Goal: Task Accomplishment & Management: Use online tool/utility

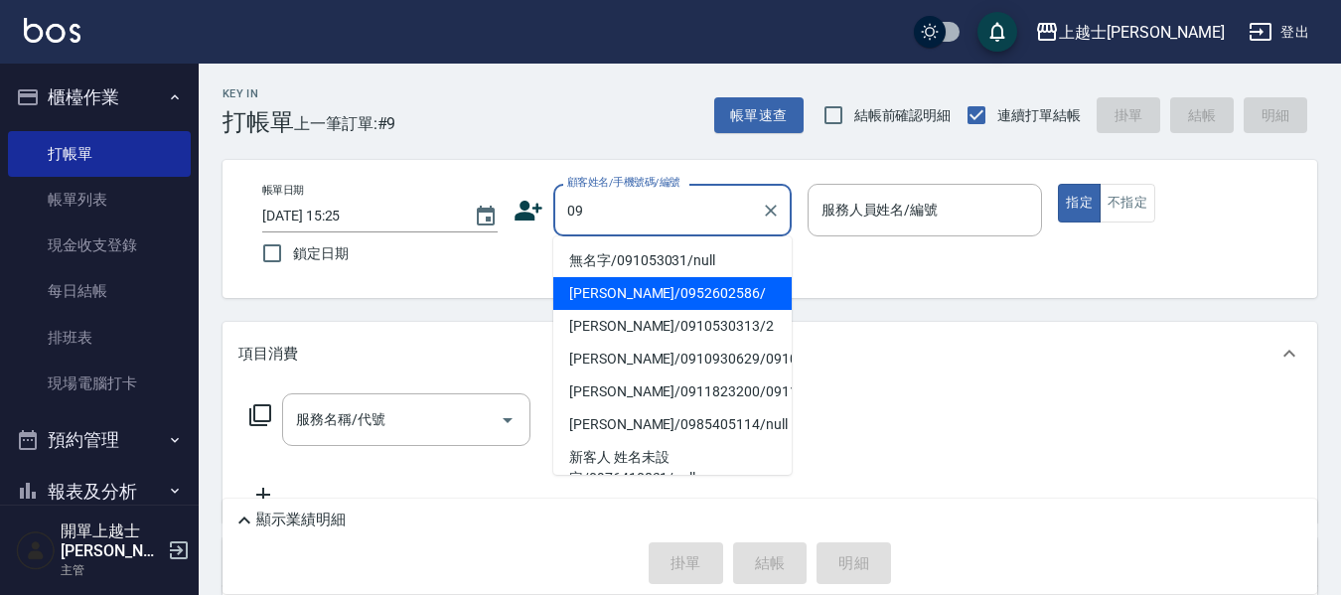
type input "[PERSON_NAME]/0952602586/"
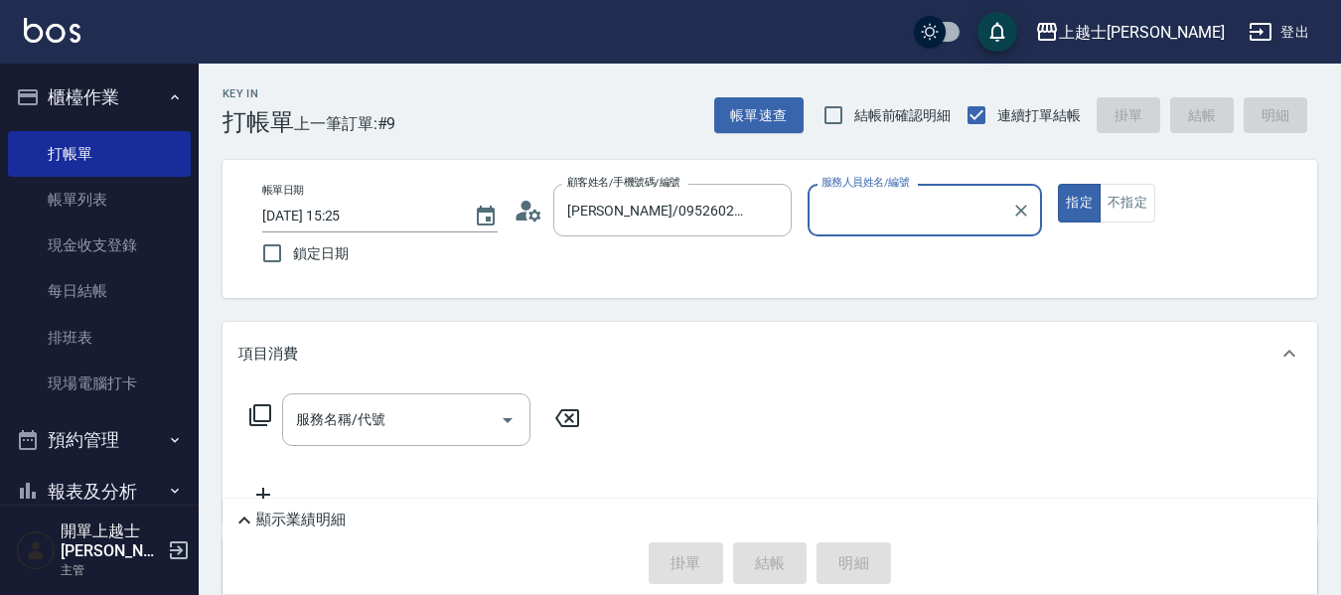
type input "[PERSON_NAME]-12"
click at [1058, 184] on button "指定" at bounding box center [1079, 203] width 43 height 39
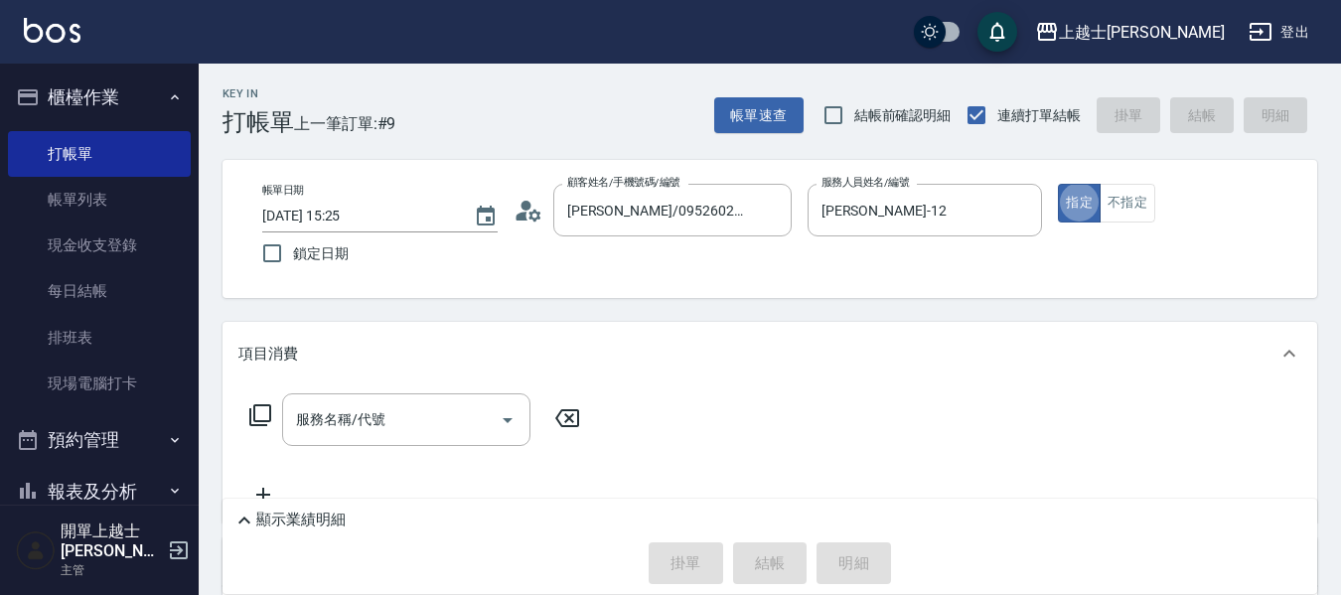
type button "true"
click at [376, 445] on div "服務名稱/代號" at bounding box center [406, 419] width 248 height 53
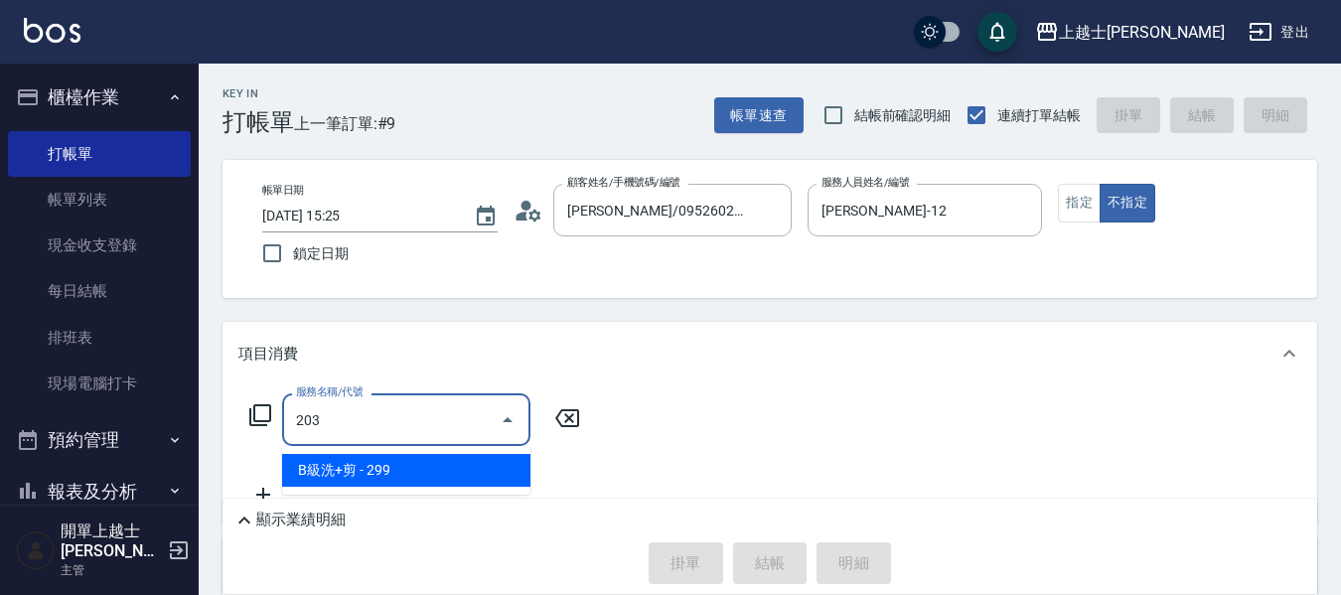
type input "B級洗+剪(203)"
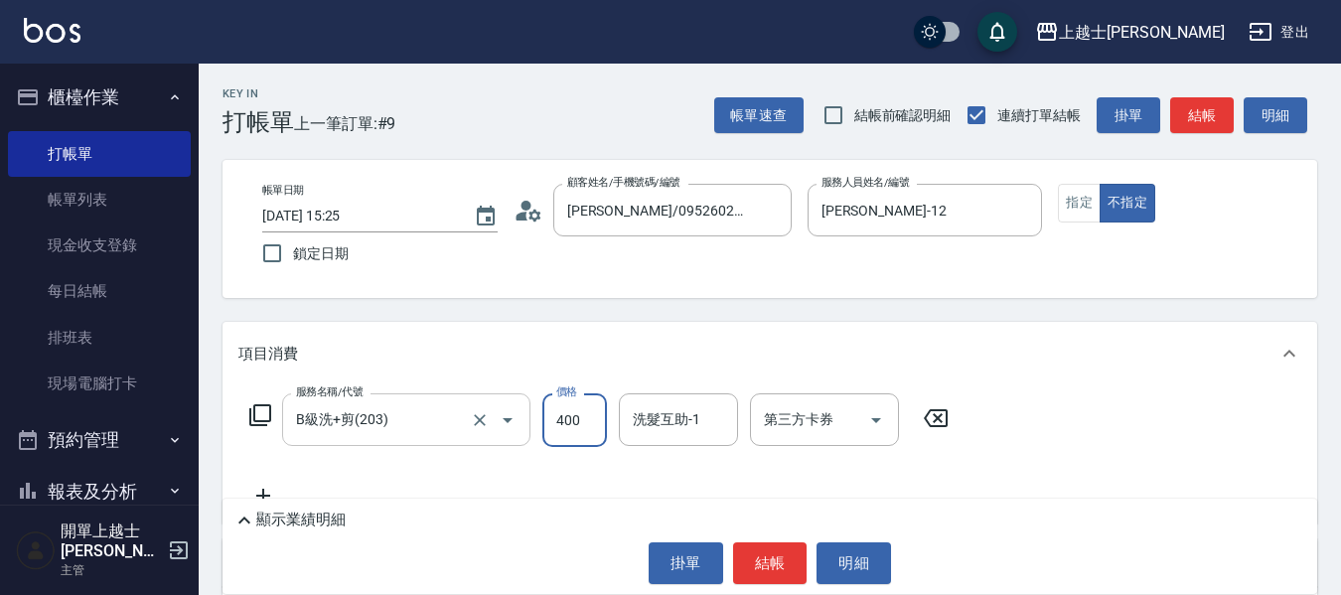
type input "400"
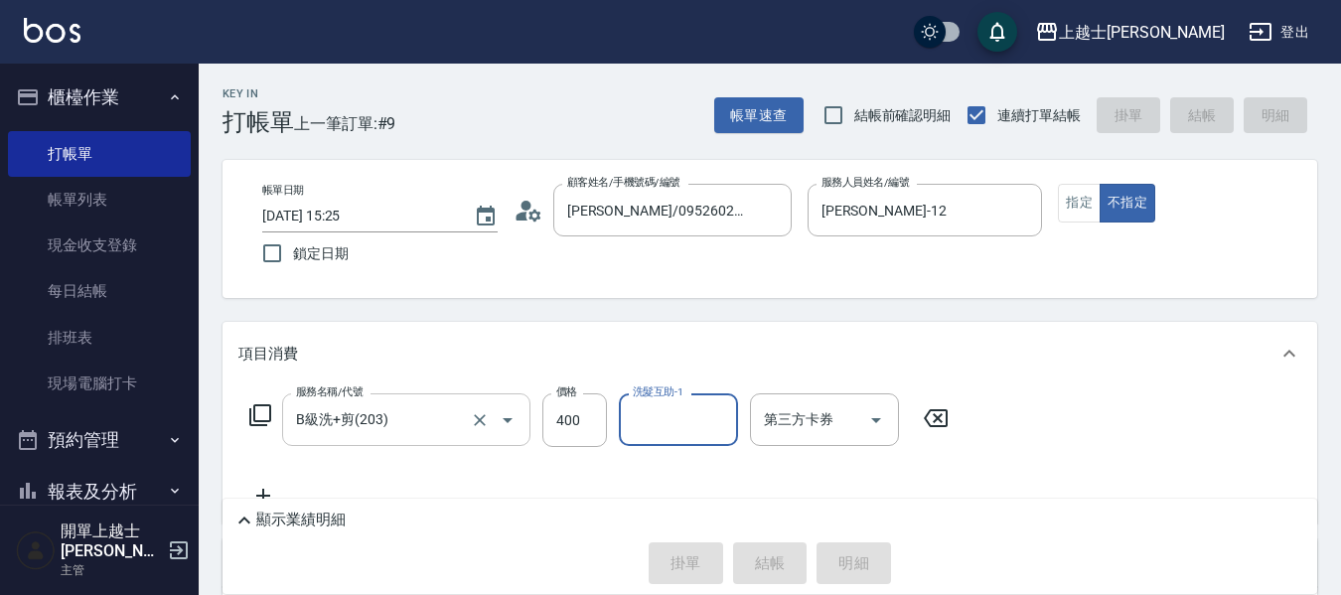
type input "[DATE] 15:26"
